Goal: Information Seeking & Learning: Learn about a topic

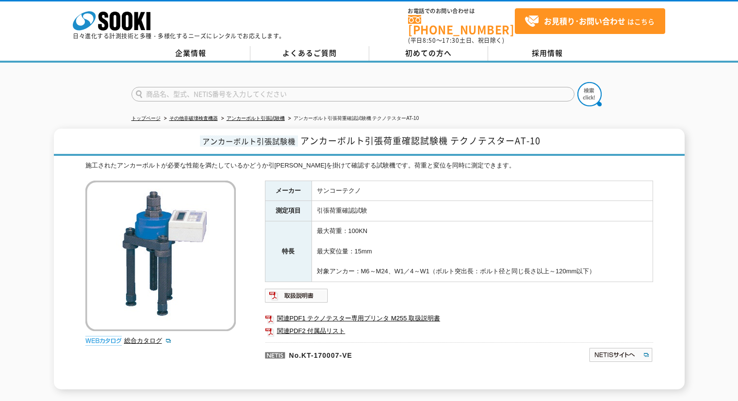
click at [411, 92] on input "text" at bounding box center [352, 94] width 443 height 15
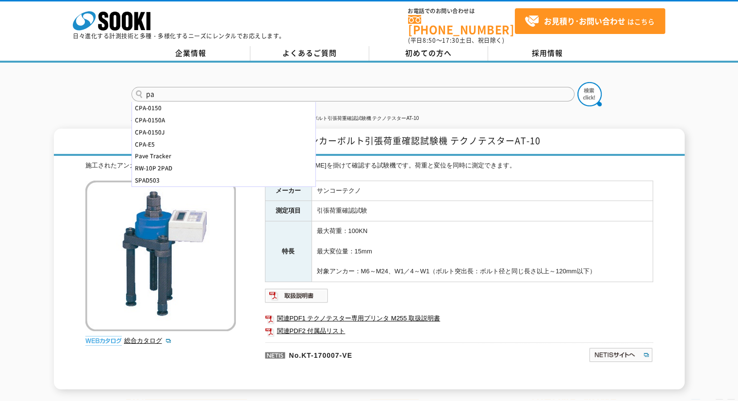
type input "p"
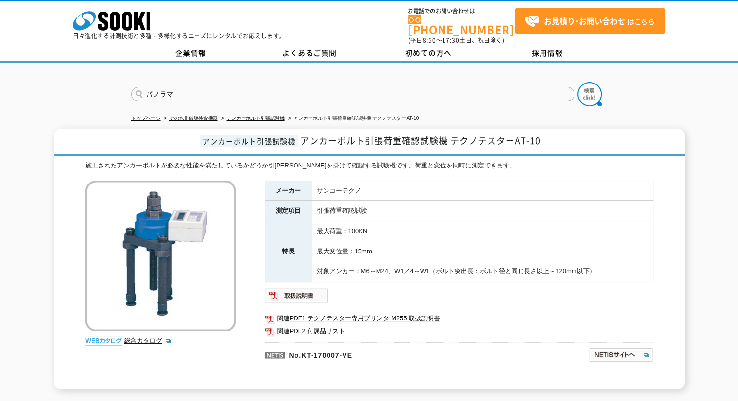
type input "パノラマ"
click at [577, 82] on button at bounding box center [589, 94] width 24 height 24
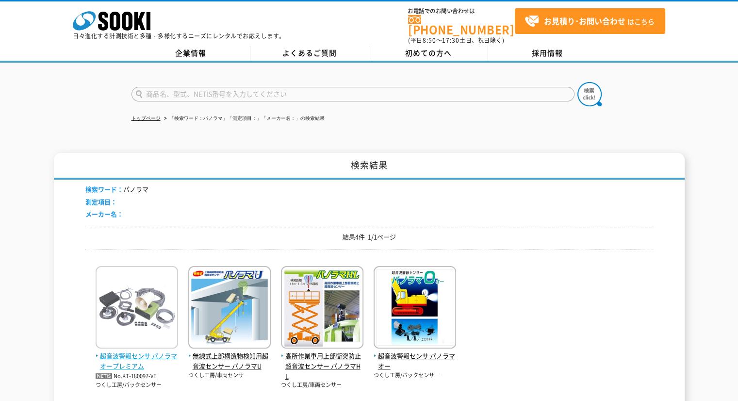
click at [141, 307] on img at bounding box center [137, 308] width 82 height 85
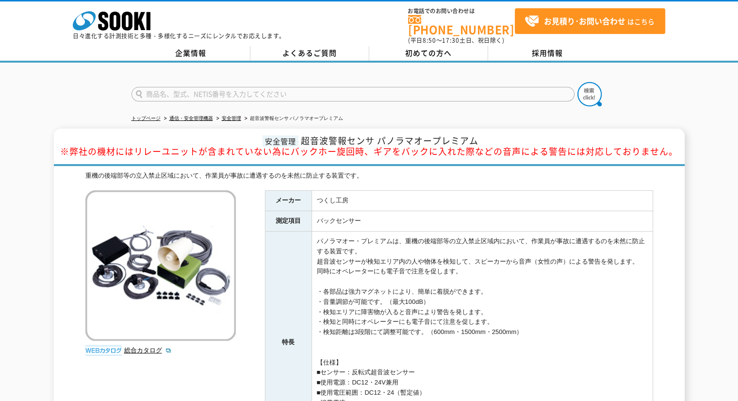
click at [460, 94] on input "text" at bounding box center [352, 94] width 443 height 15
type input "41"
click at [577, 82] on button at bounding box center [589, 94] width 24 height 24
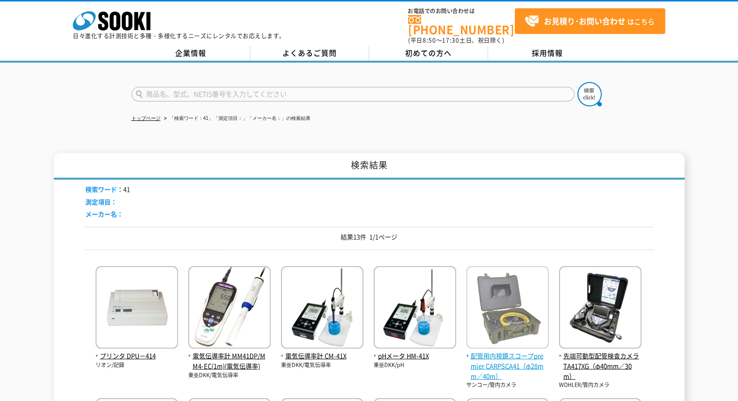
click at [519, 310] on img at bounding box center [507, 308] width 82 height 85
